Goal: Communication & Community: Answer question/provide support

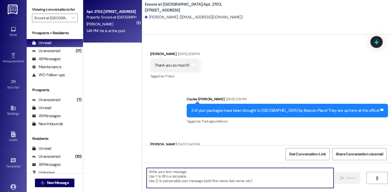
scroll to position [1155, 0]
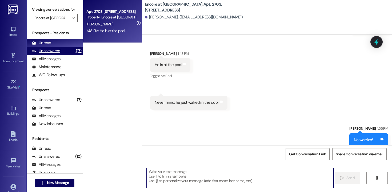
click at [57, 54] on div "Unanswered" at bounding box center [46, 51] width 28 height 6
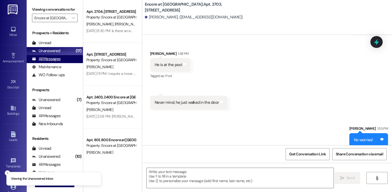
click at [56, 62] on div "All Messages" at bounding box center [46, 59] width 29 height 6
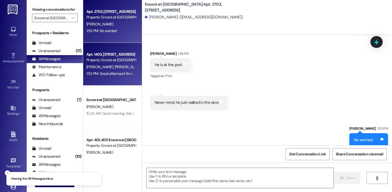
scroll to position [5, 0]
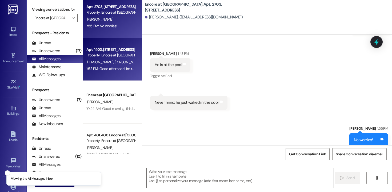
click at [114, 62] on span "[PERSON_NAME]" at bounding box center [127, 61] width 27 height 5
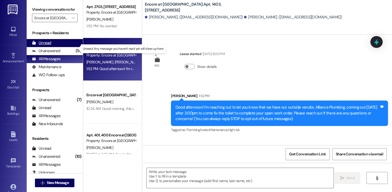
click at [55, 47] on div "Unread (0)" at bounding box center [55, 43] width 56 height 8
